Goal: Task Accomplishment & Management: Use online tool/utility

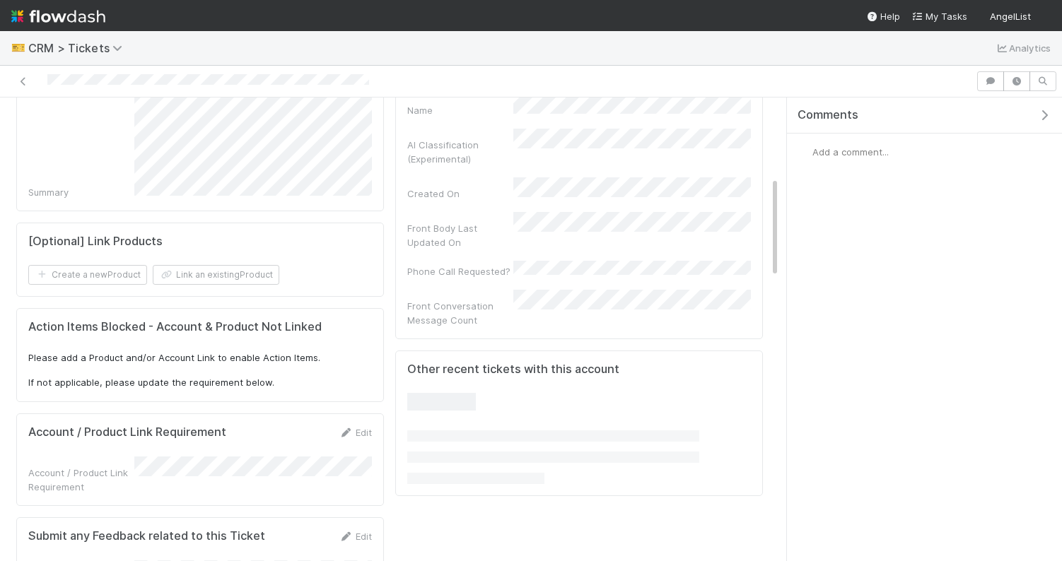
scroll to position [365, 0]
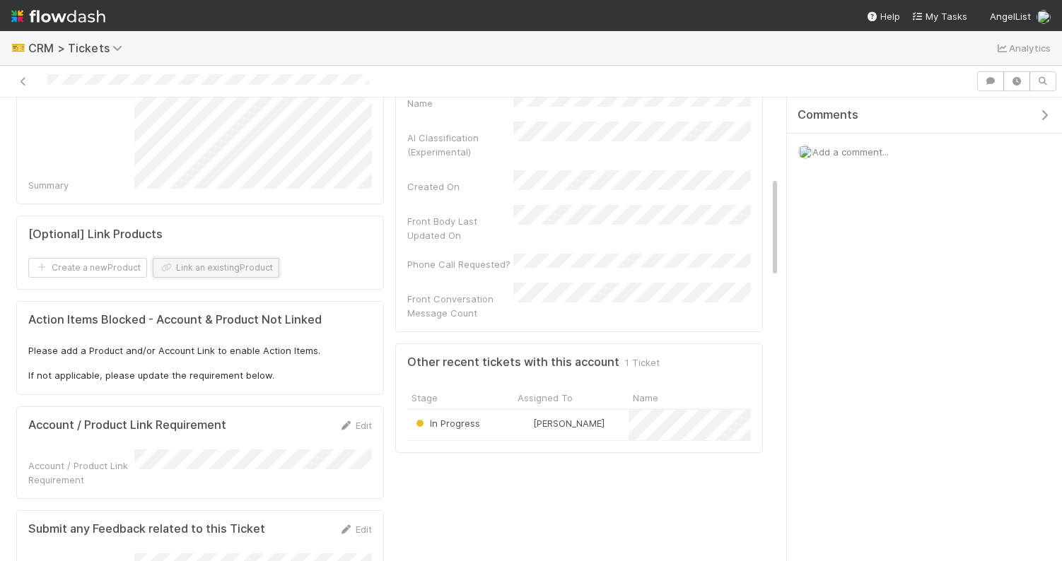
click at [256, 271] on button "Link an existing Product" at bounding box center [216, 268] width 127 height 20
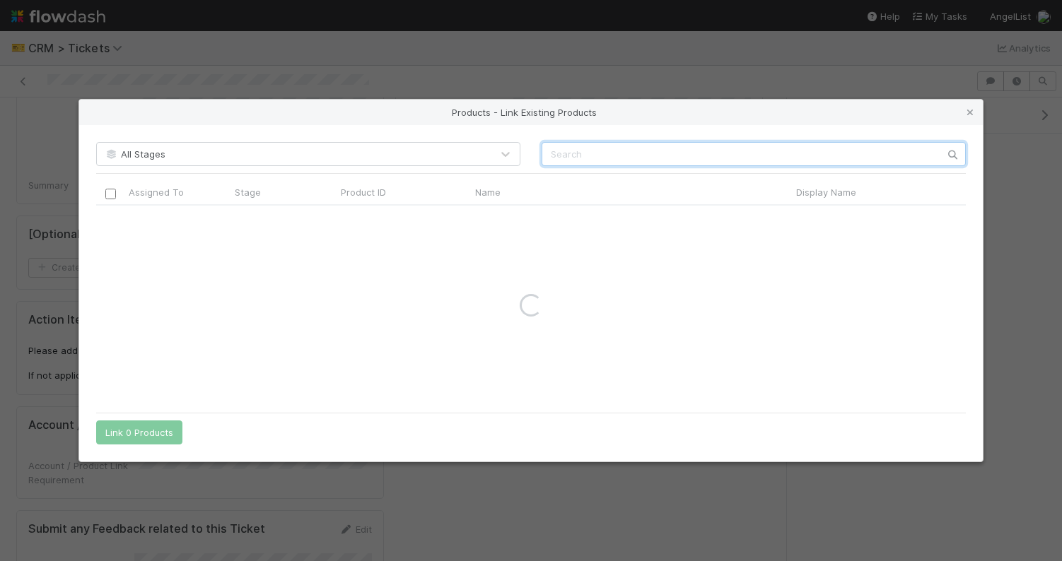
click at [605, 151] on input "text" at bounding box center [754, 154] width 424 height 24
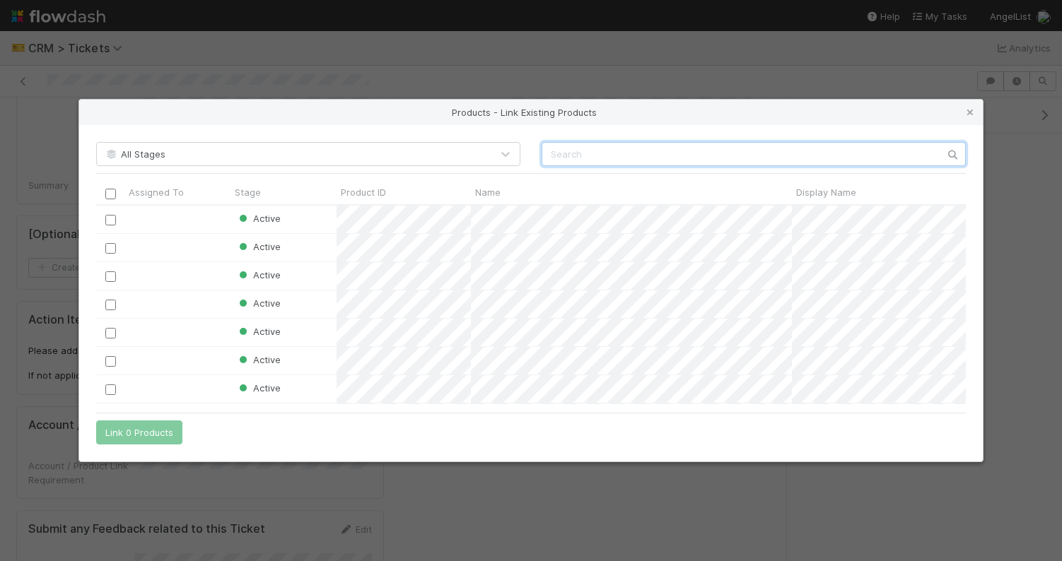
scroll to position [199, 870]
type input "n"
type input "lightning vent"
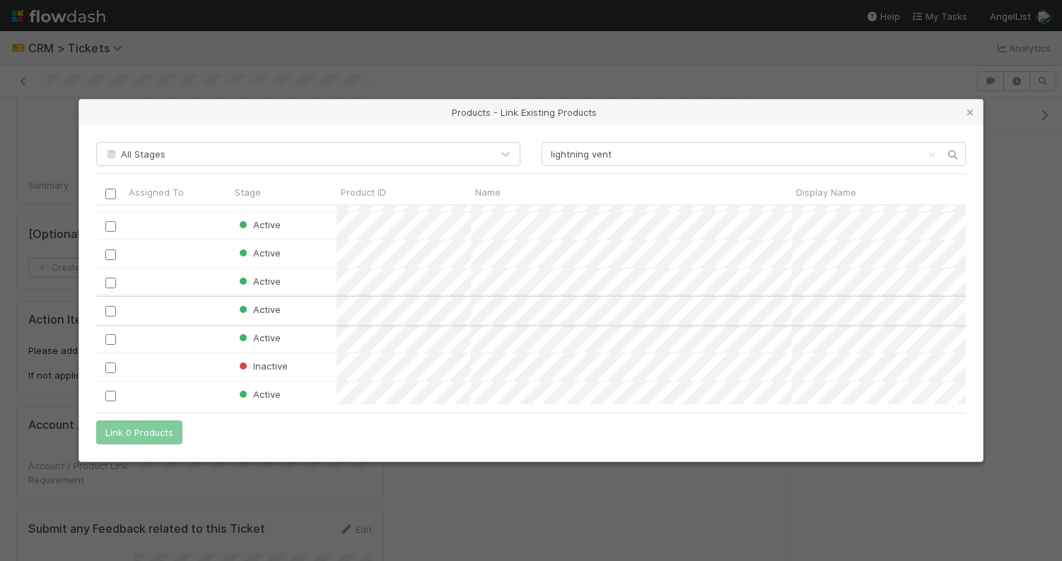
click at [112, 314] on input "checkbox" at bounding box center [110, 311] width 11 height 11
click at [155, 435] on button "Link 1 Product" at bounding box center [136, 433] width 80 height 24
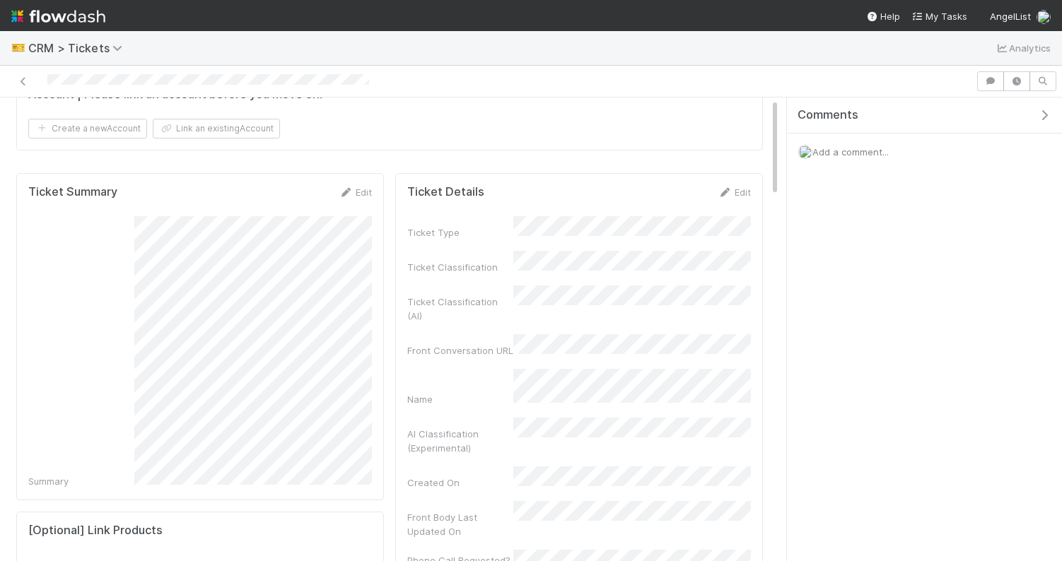
scroll to position [0, 0]
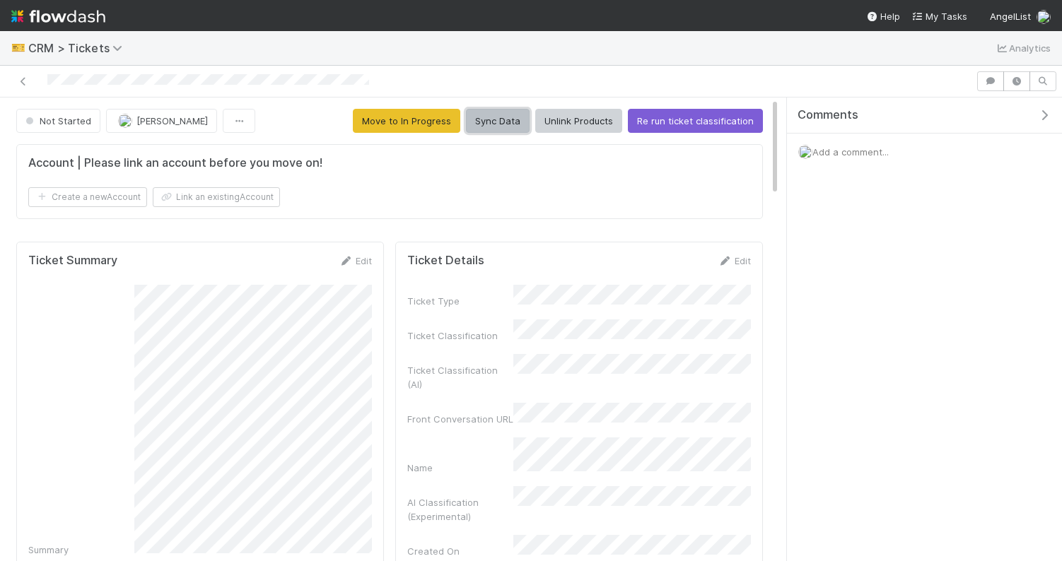
click at [490, 119] on button "Sync Data" at bounding box center [498, 121] width 64 height 24
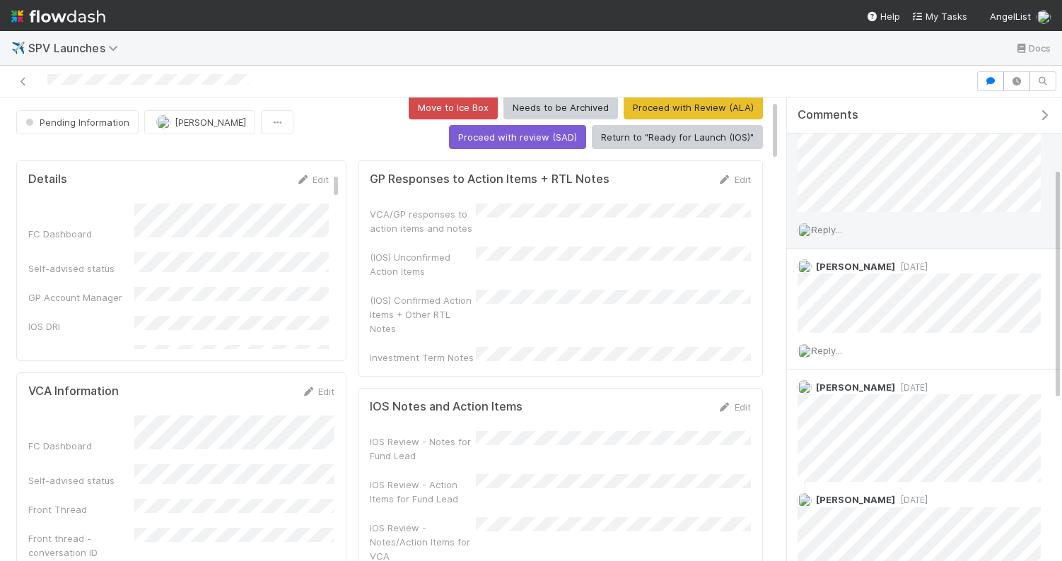
scroll to position [230, 0]
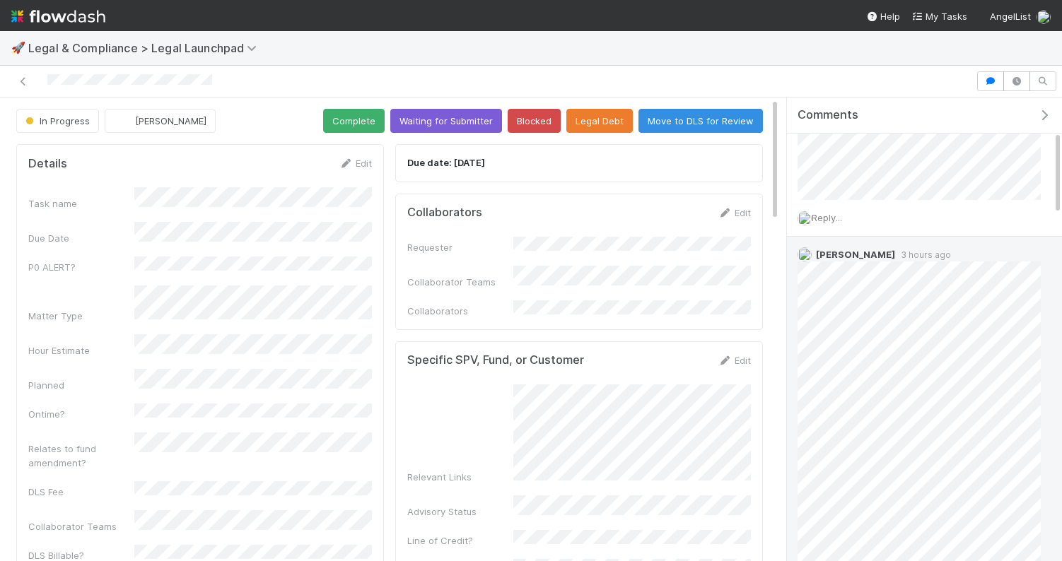
scroll to position [185, 0]
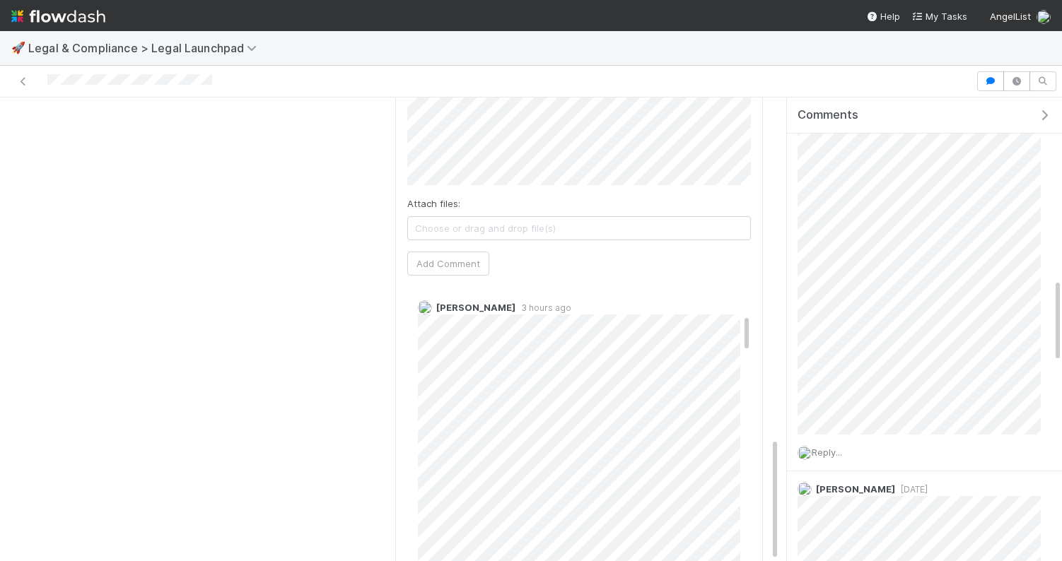
scroll to position [228, 0]
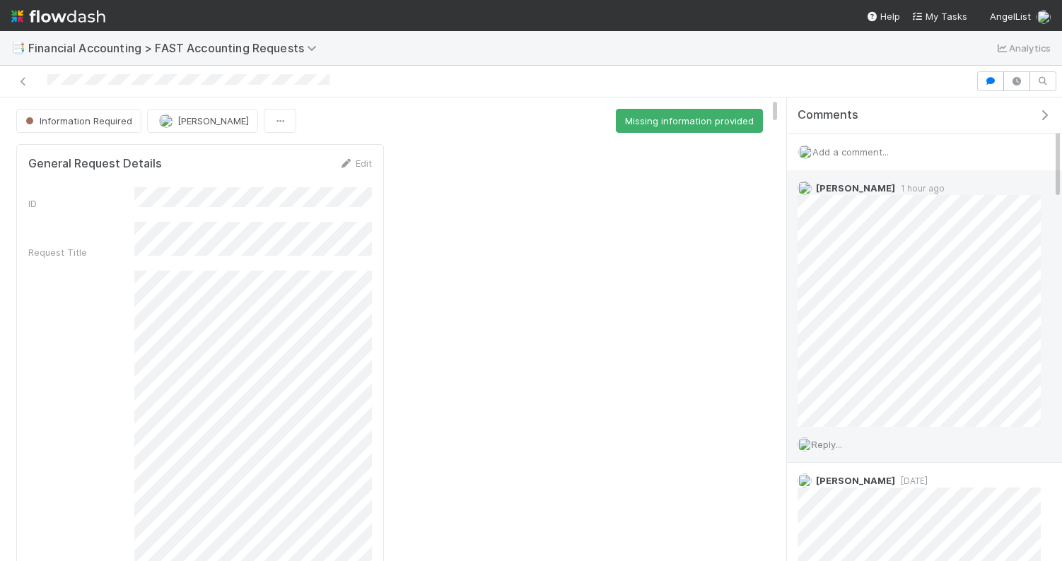
click at [836, 432] on div "Reply..." at bounding box center [919, 444] width 264 height 35
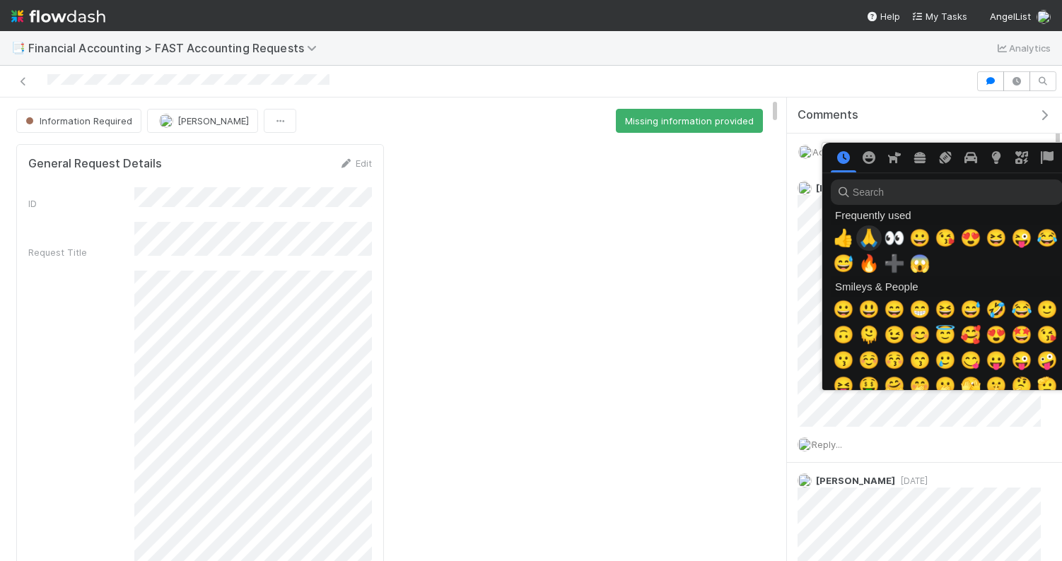
click at [865, 237] on span "🙏" at bounding box center [868, 238] width 21 height 20
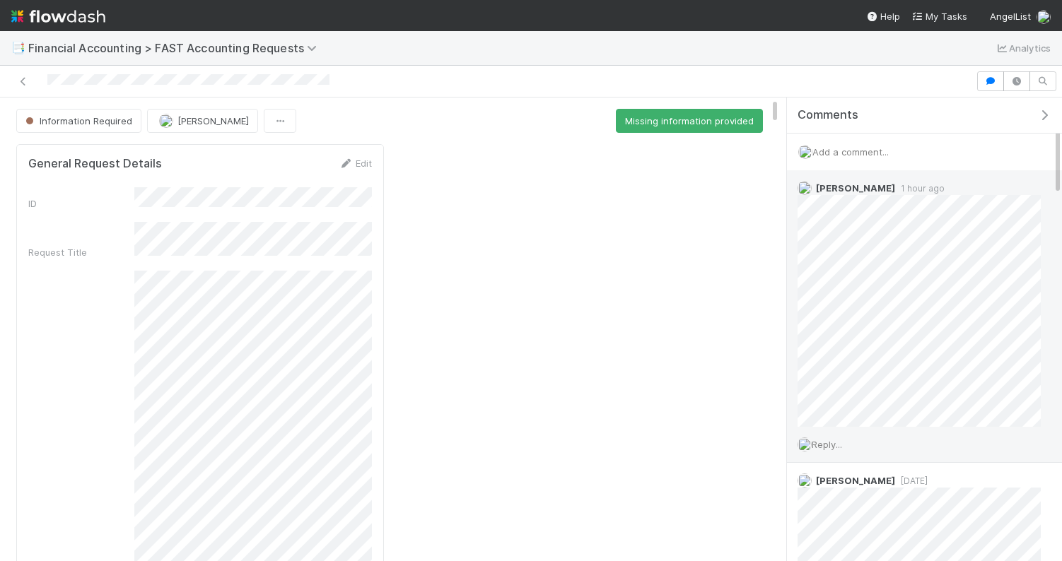
click at [838, 443] on span "Reply..." at bounding box center [827, 444] width 30 height 11
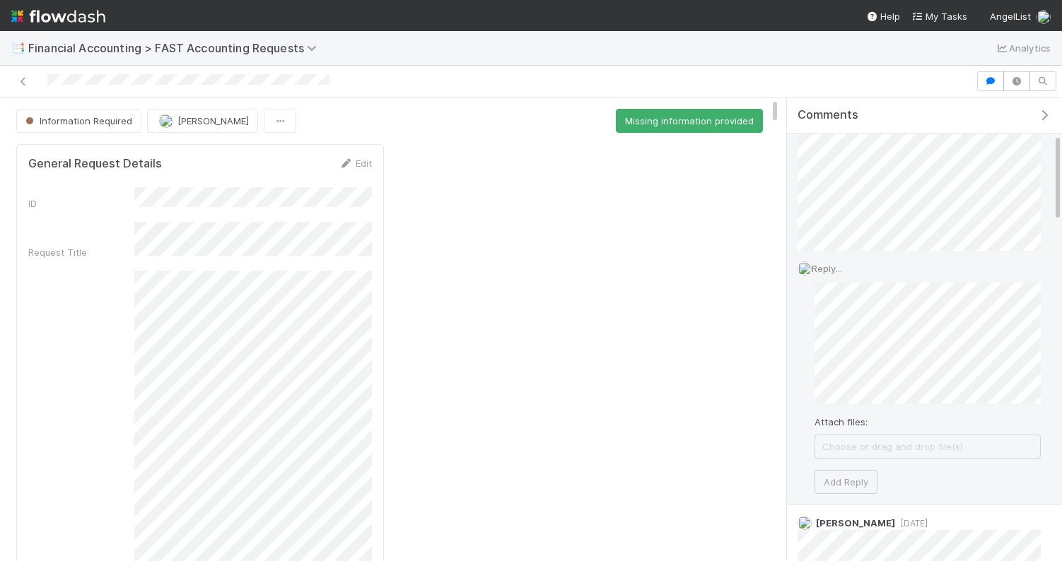
scroll to position [189, 0]
click at [832, 466] on button "Add Reply" at bounding box center [846, 469] width 63 height 24
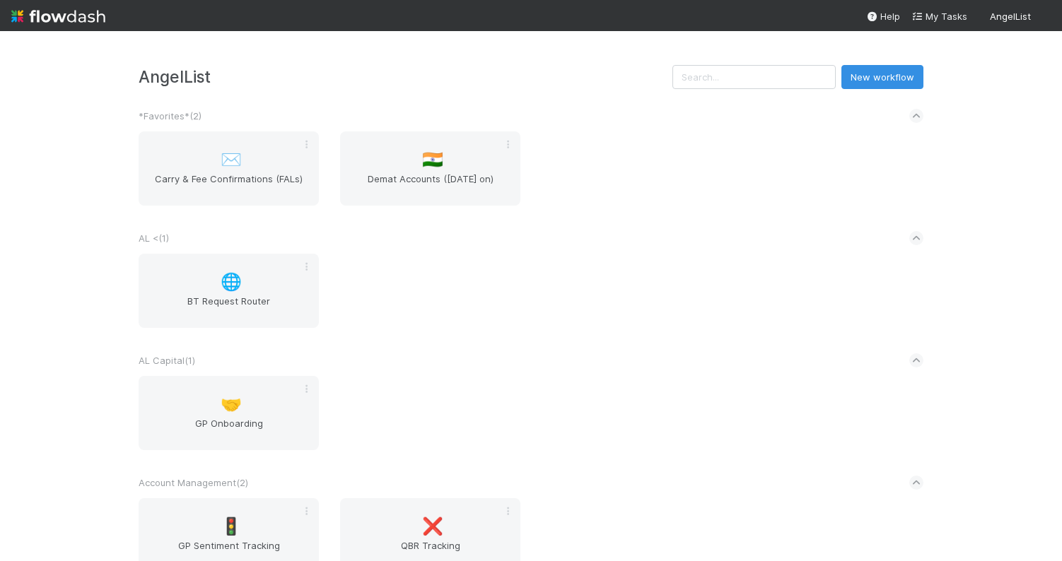
scroll to position [1686, 0]
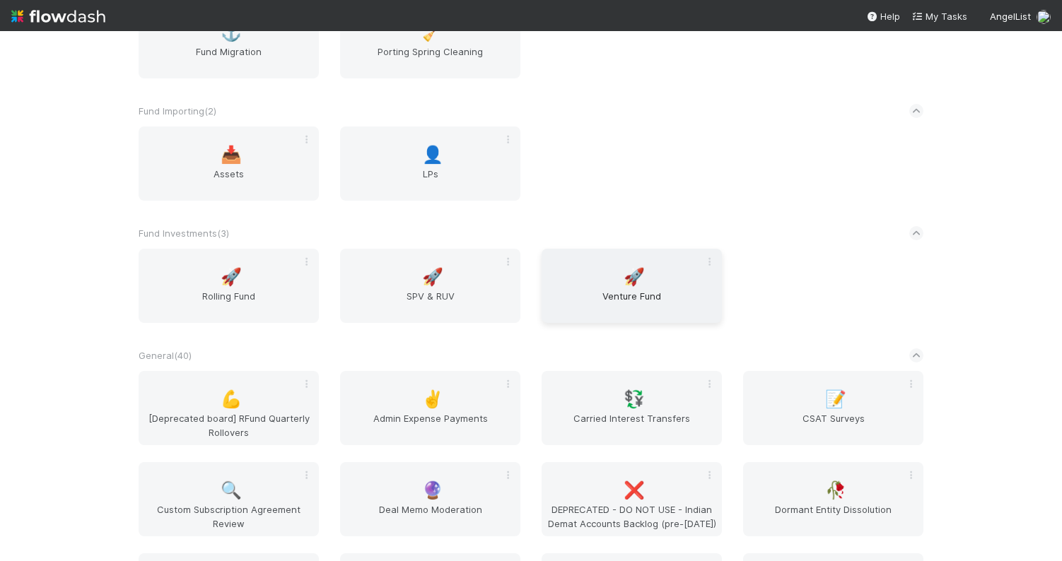
click at [634, 307] on span "Venture Fund" at bounding box center [631, 303] width 169 height 28
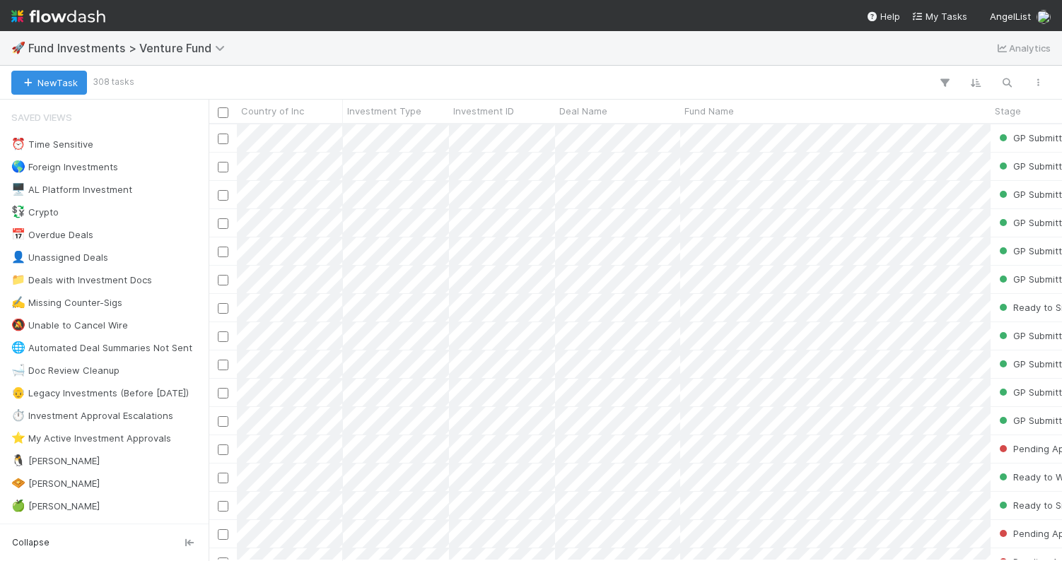
scroll to position [436, 853]
click at [815, 58] on div "🚀 Fund Investments > Venture Fund Analytics" at bounding box center [531, 48] width 1062 height 34
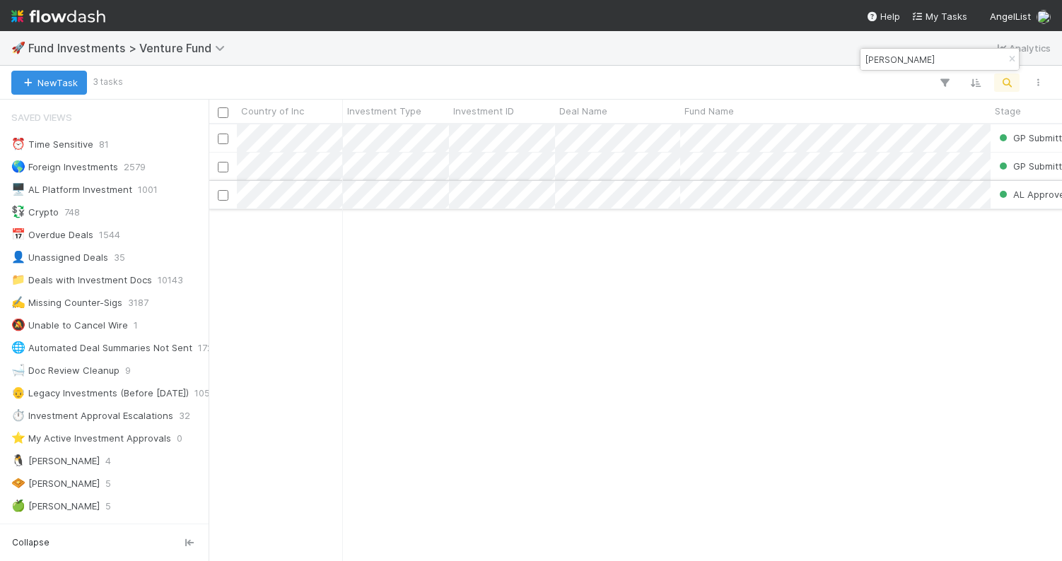
type input "allison"
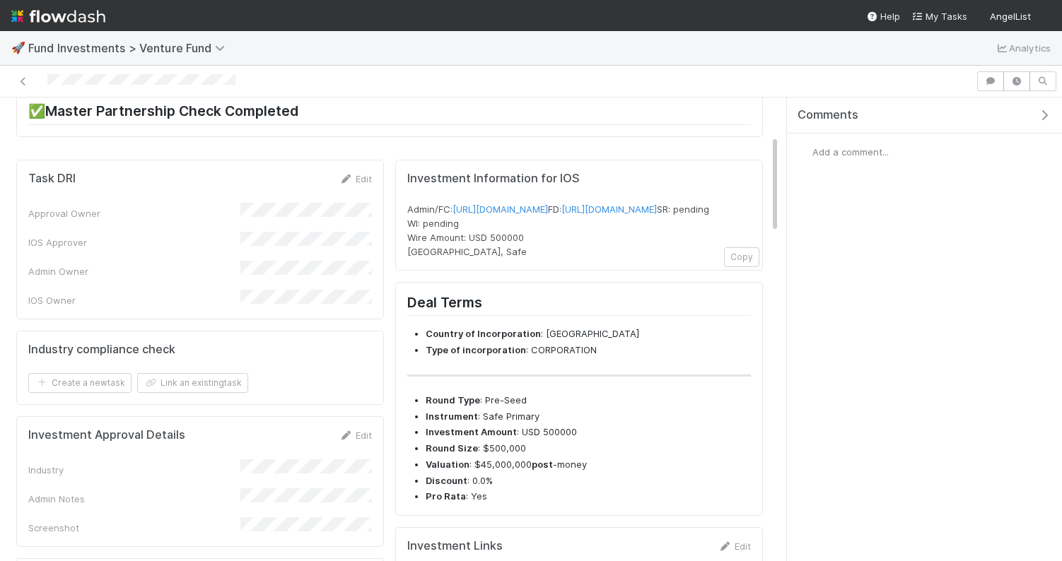
scroll to position [257, 0]
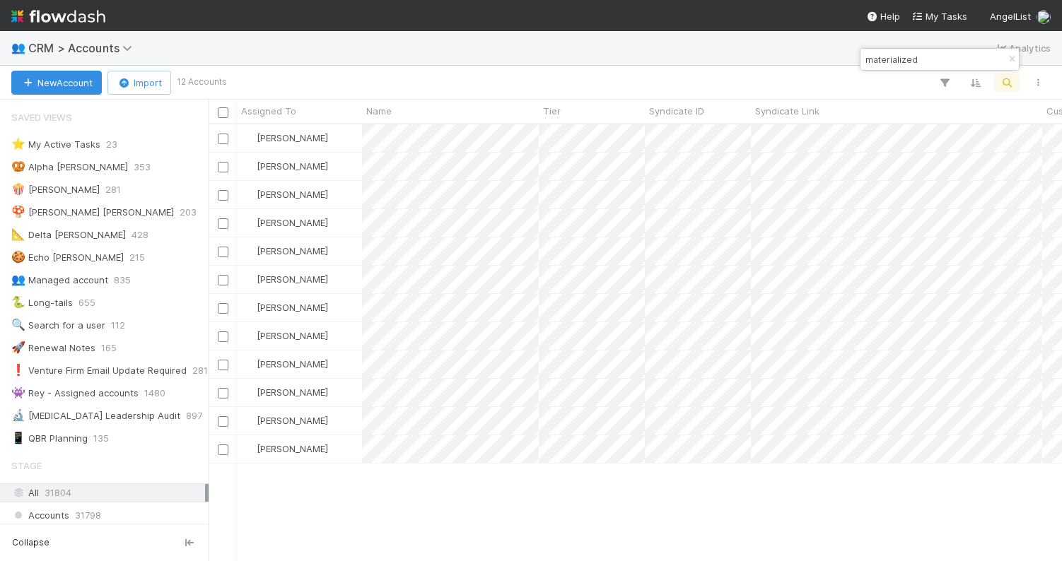
scroll to position [436, 853]
type input "materialized"
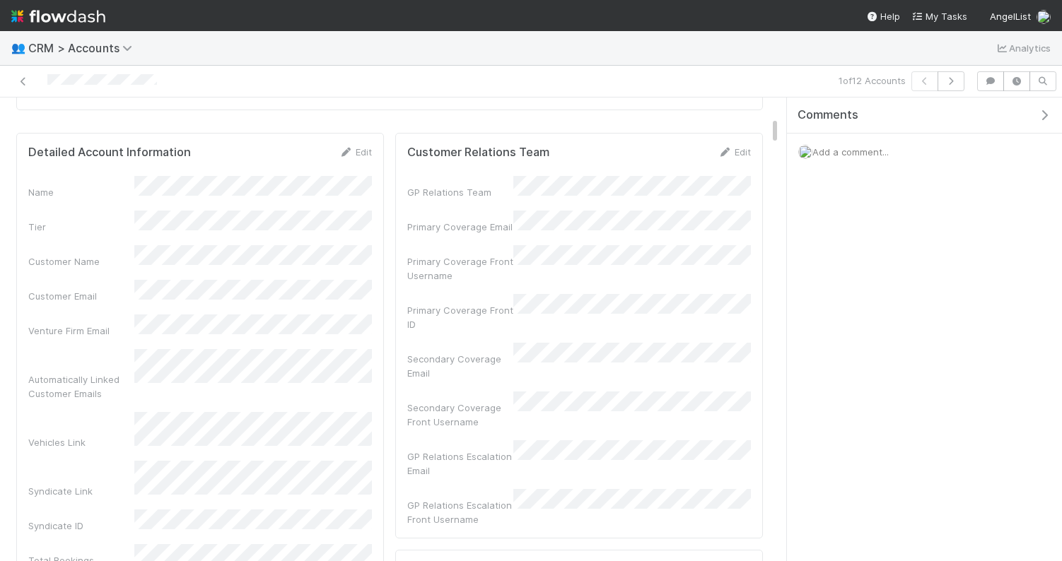
scroll to position [321, 0]
